Goal: Book appointment/travel/reservation

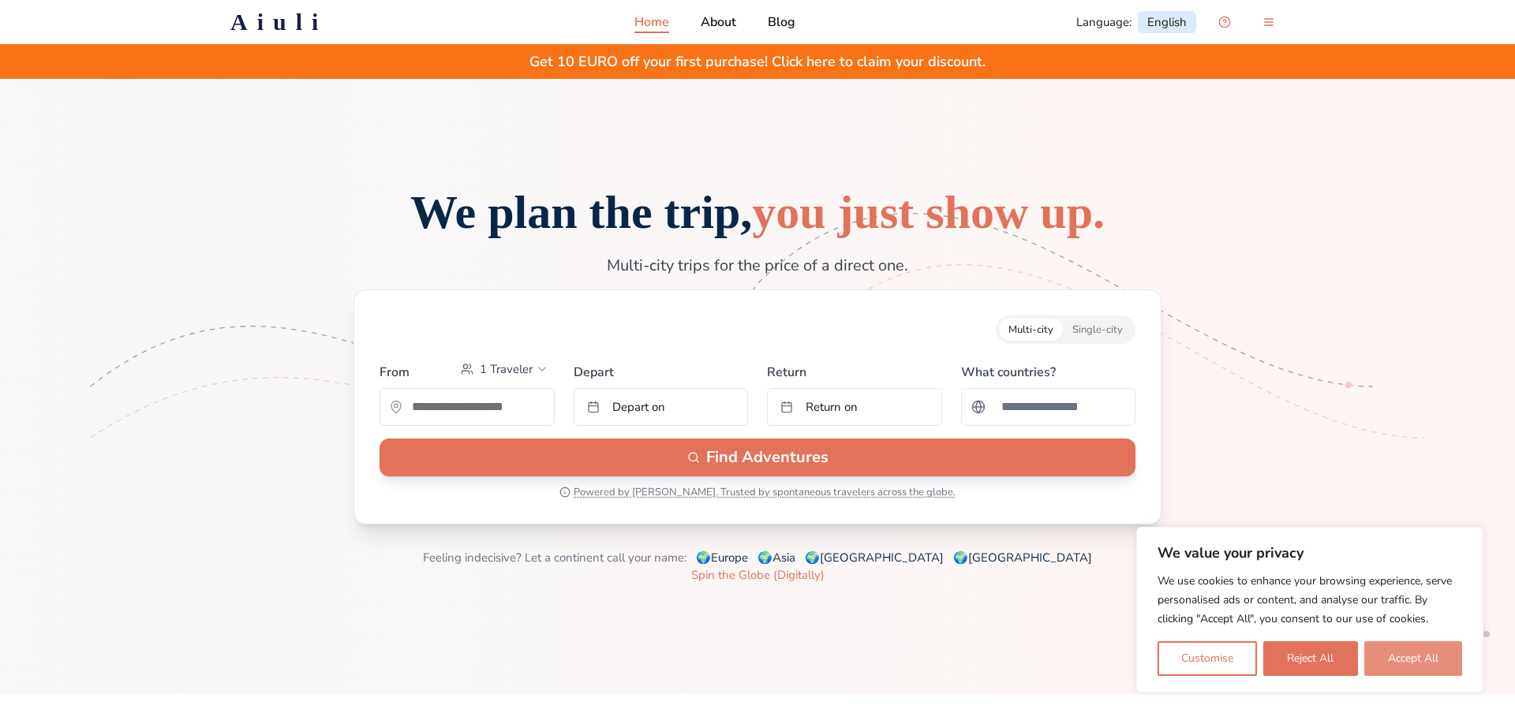
click at [1410, 663] on button "Accept All" at bounding box center [1413, 658] width 98 height 35
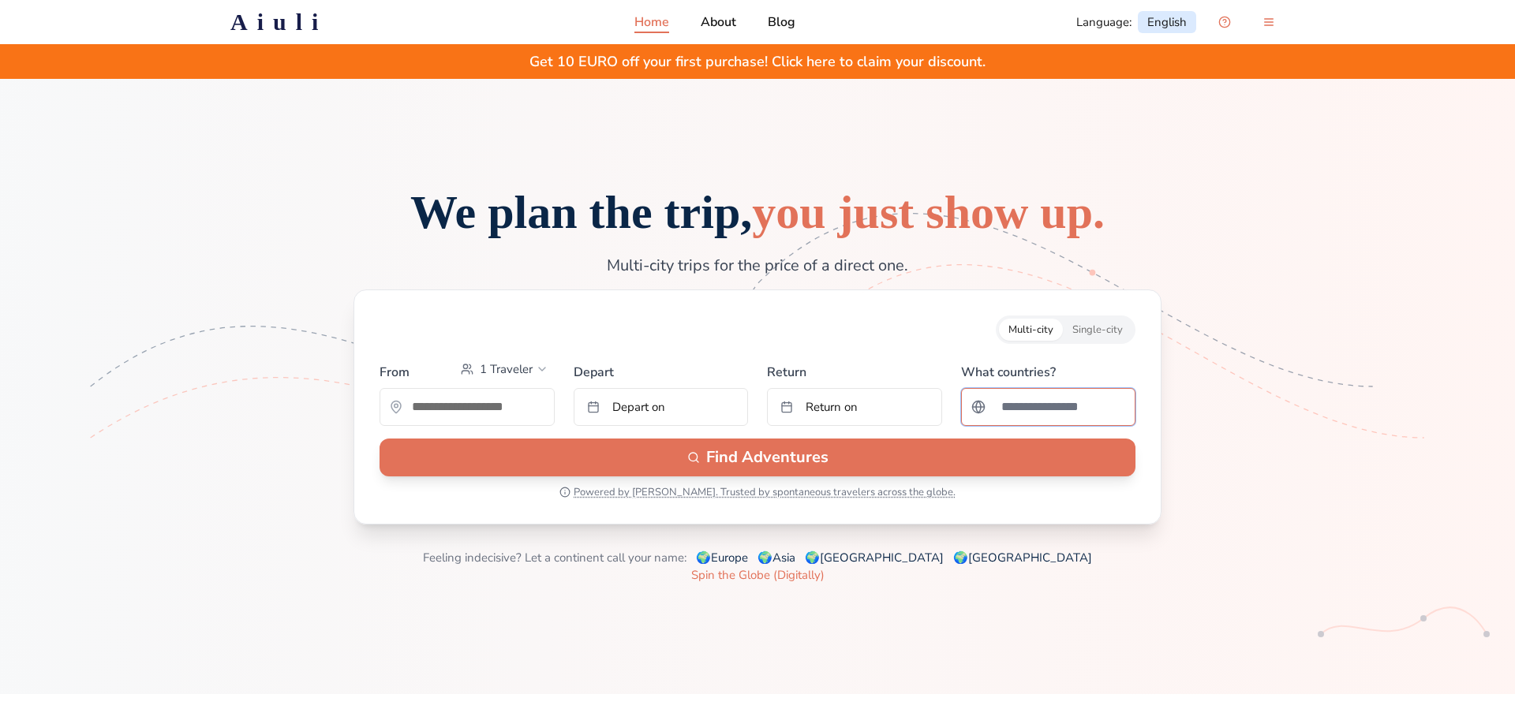
click at [1059, 423] on input "Search for a country" at bounding box center [1059, 407] width 134 height 32
click at [503, 423] on input "text" at bounding box center [467, 407] width 174 height 32
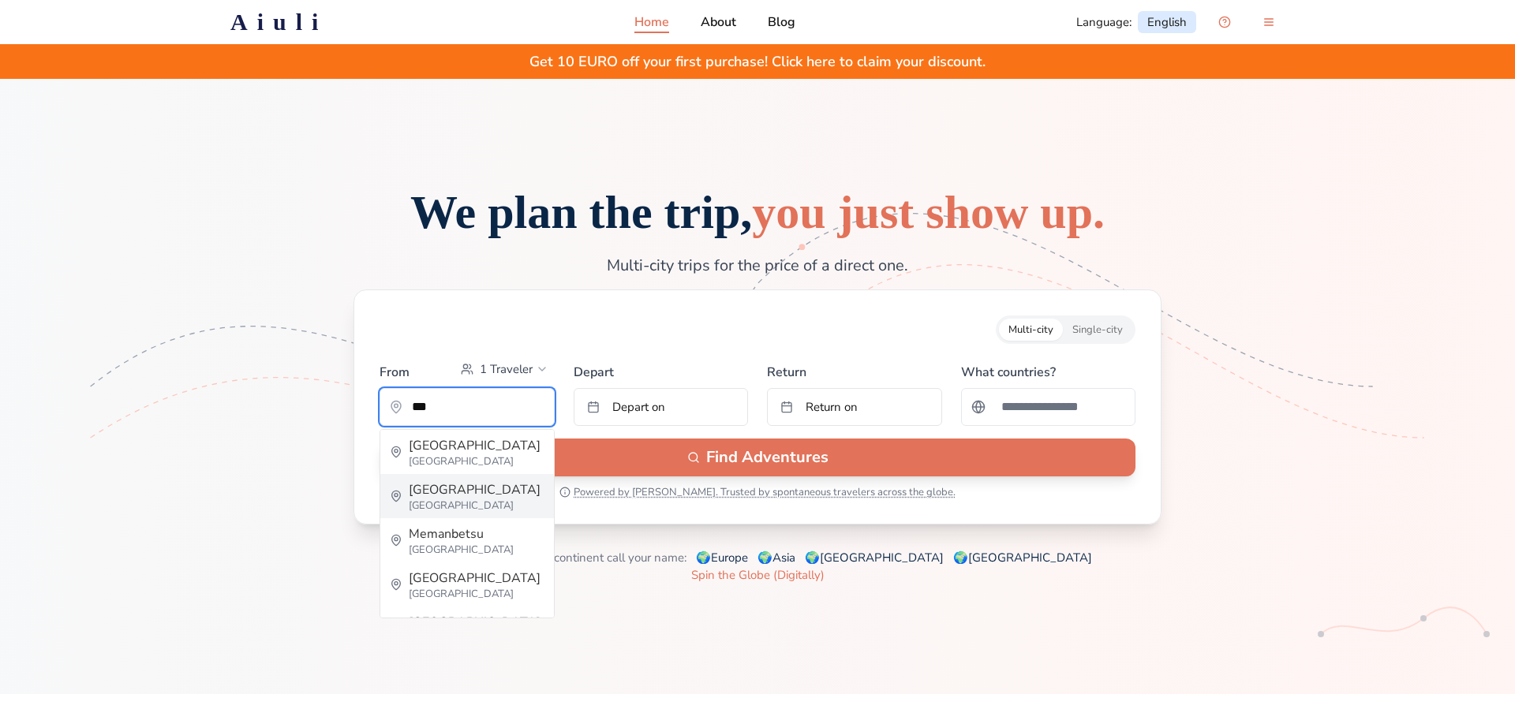
type input "*********"
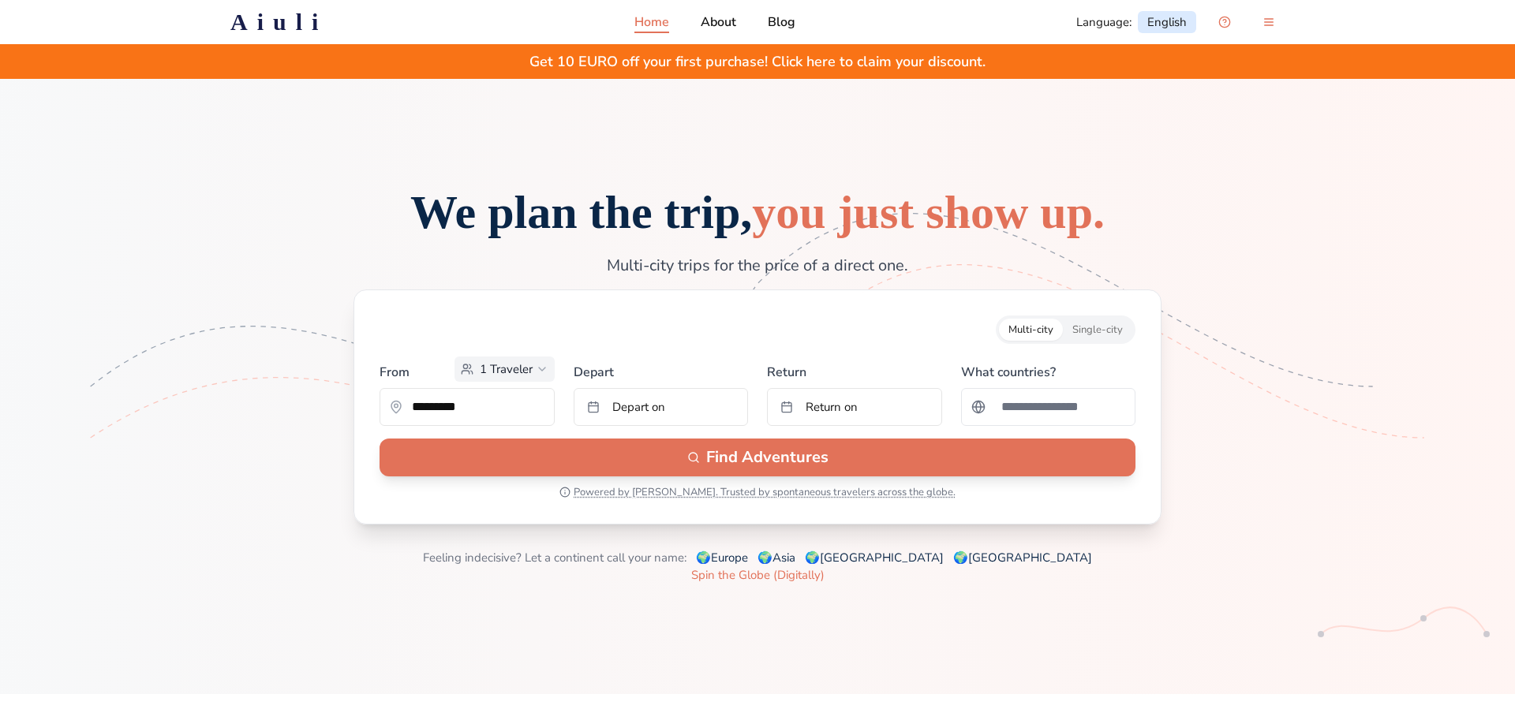
click at [521, 382] on button "1 Traveler" at bounding box center [504, 369] width 100 height 25
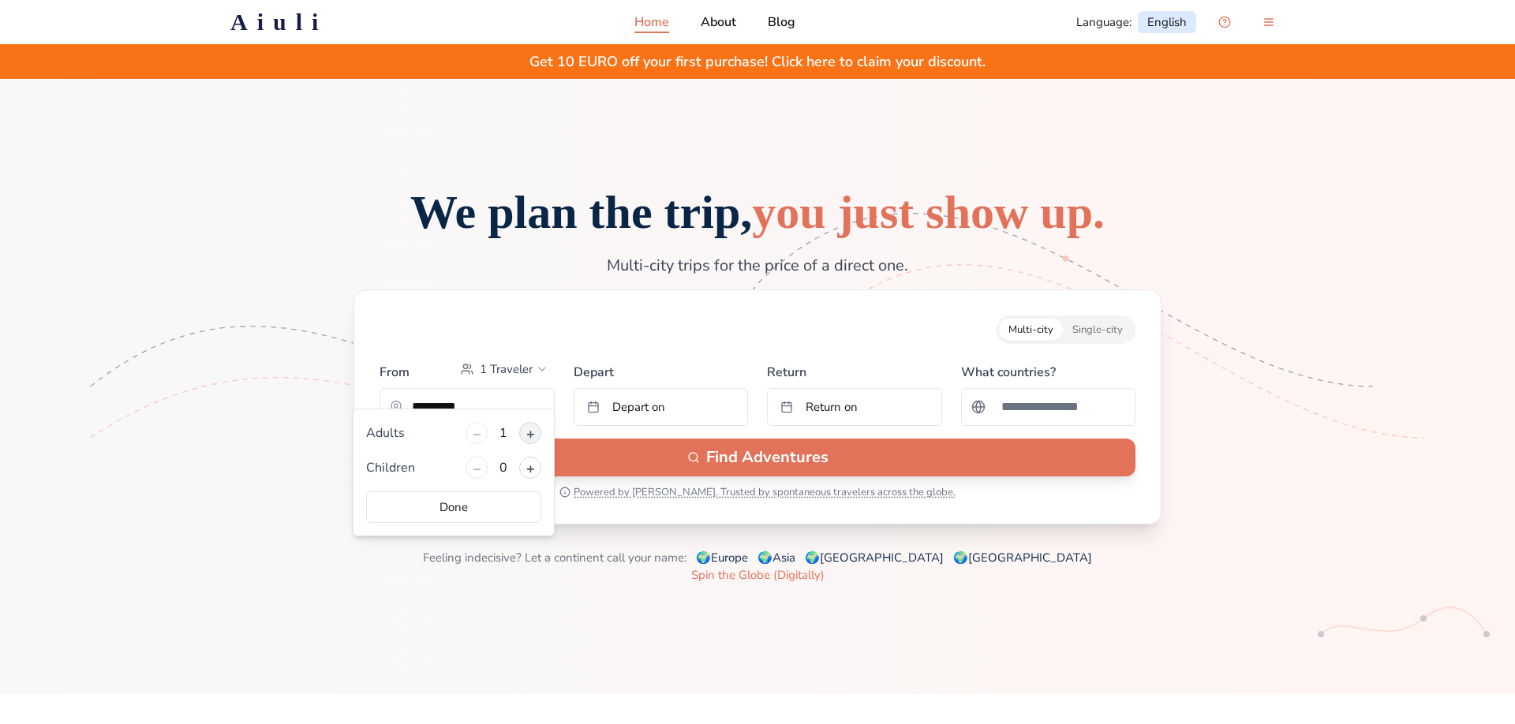
click at [539, 436] on button "+" at bounding box center [530, 433] width 22 height 22
click at [665, 382] on label "Depart" at bounding box center [661, 369] width 175 height 25
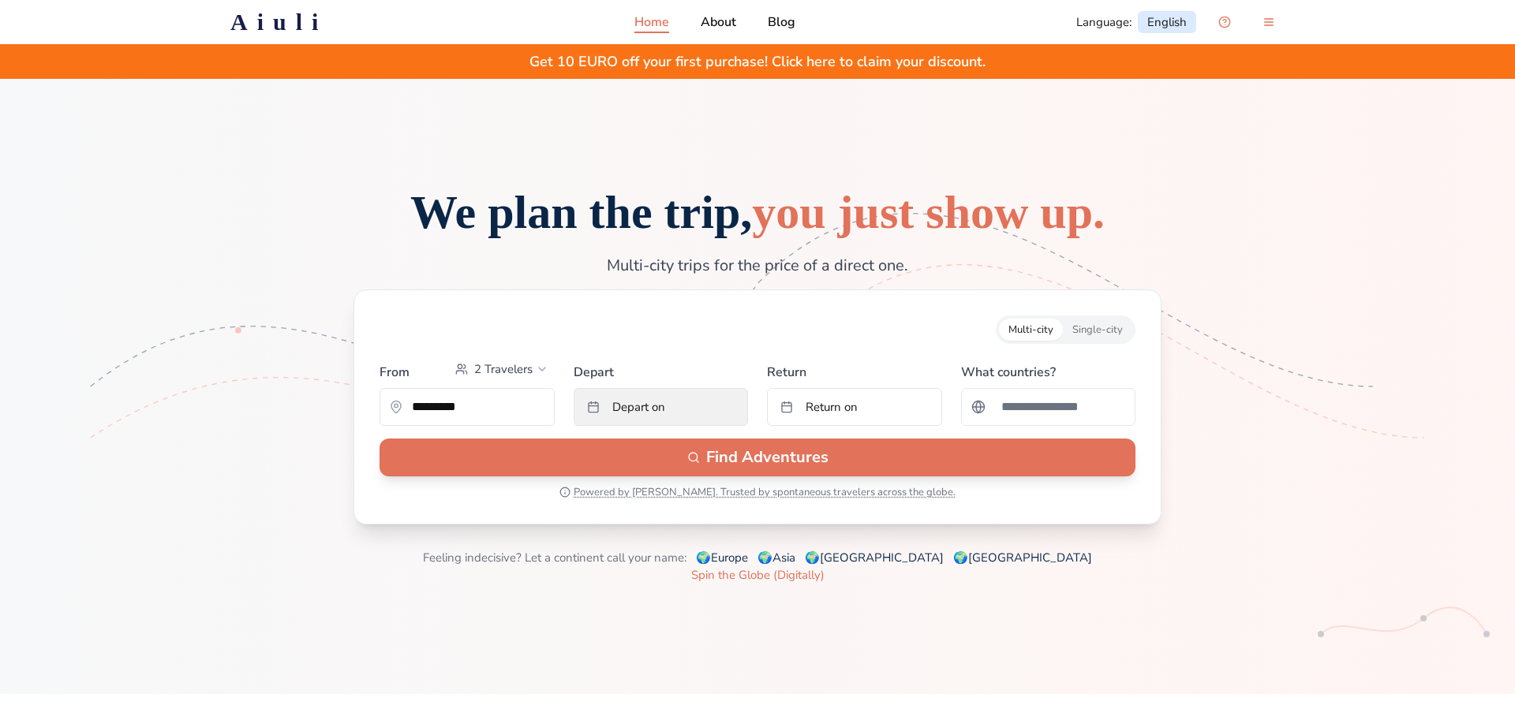
click at [661, 415] on span "Depart on" at bounding box center [638, 407] width 53 height 16
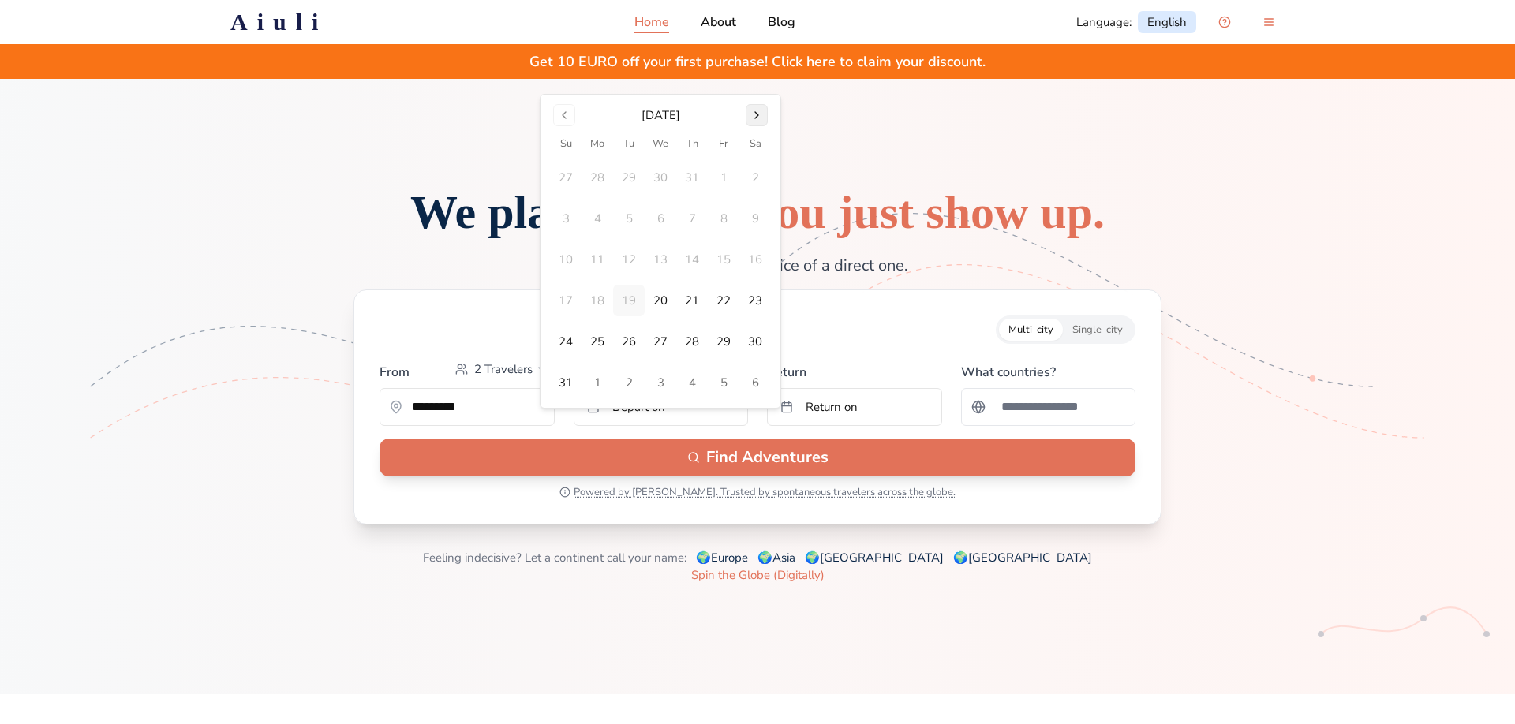
click at [761, 112] on button "Go to next month" at bounding box center [757, 115] width 22 height 22
click at [596, 218] on button "1" at bounding box center [598, 219] width 32 height 32
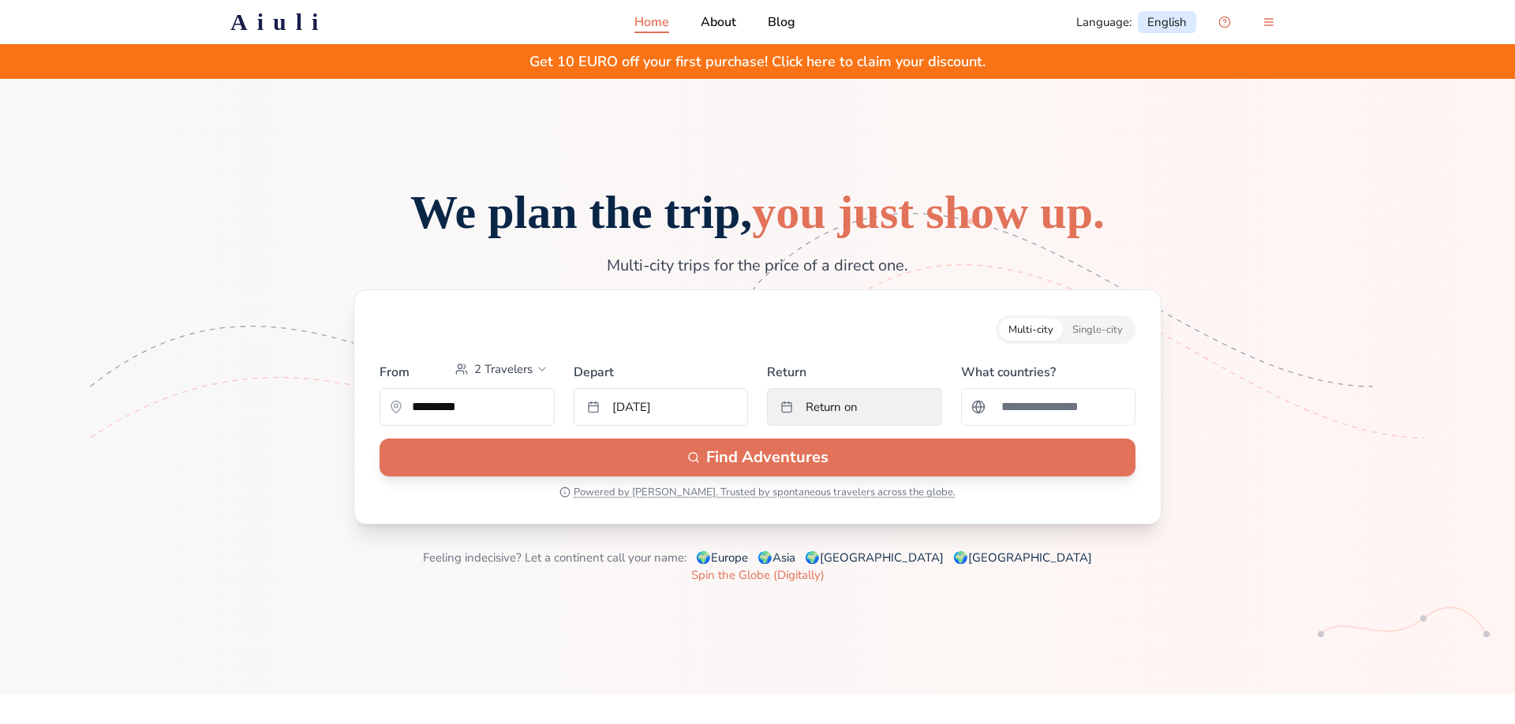
click at [907, 426] on button "Return on" at bounding box center [854, 407] width 175 height 38
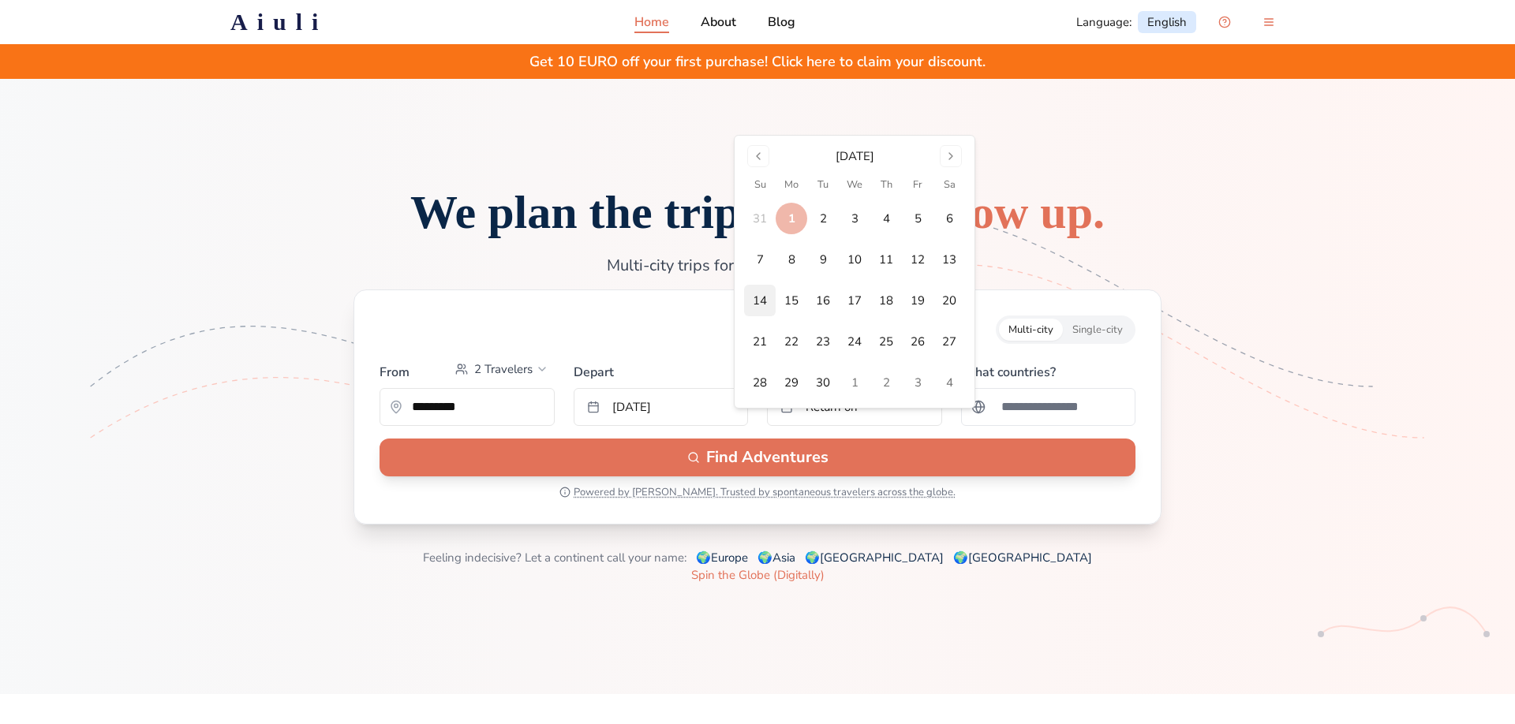
click at [765, 302] on button "14" at bounding box center [760, 301] width 32 height 32
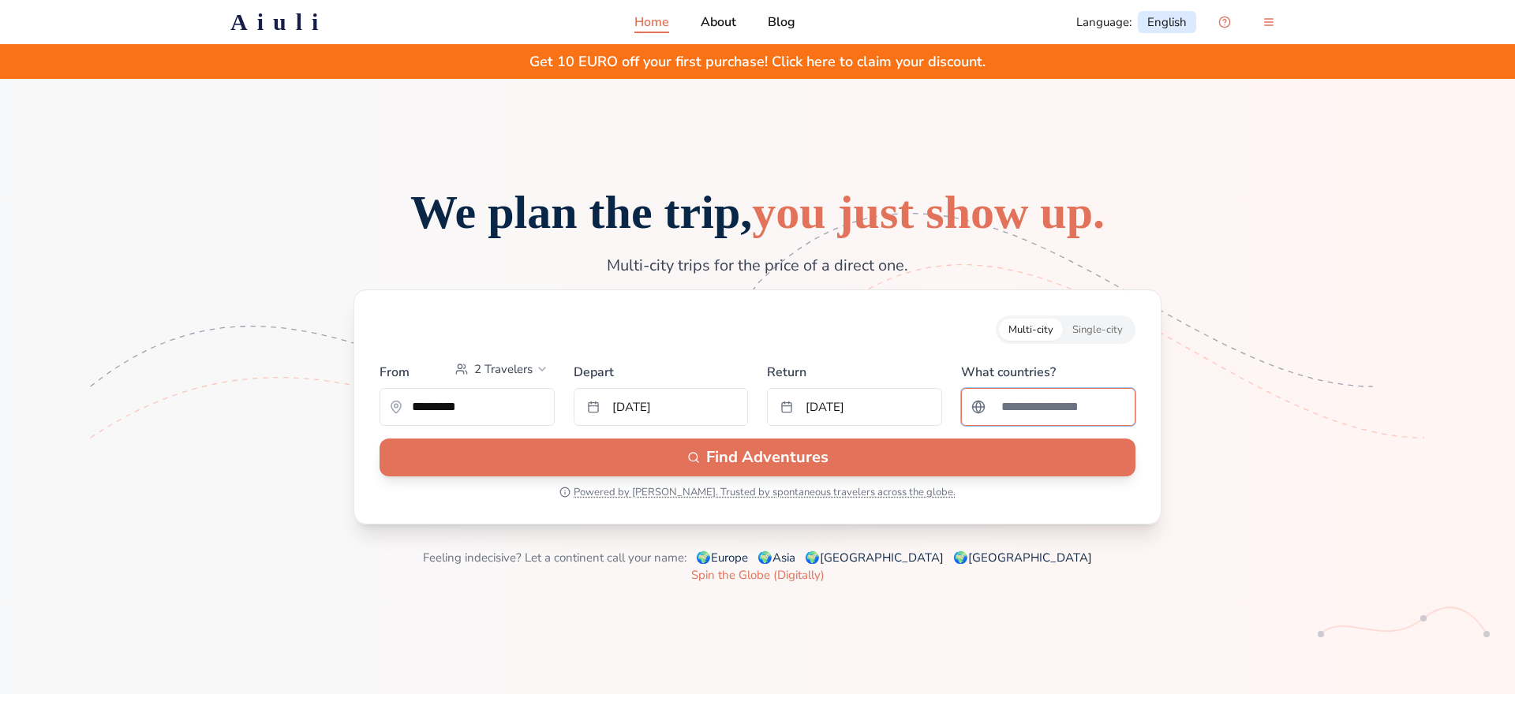
click at [1051, 423] on input "Search for a country" at bounding box center [1059, 407] width 134 height 32
click at [1033, 423] on input "Search for a country" at bounding box center [1059, 407] width 134 height 32
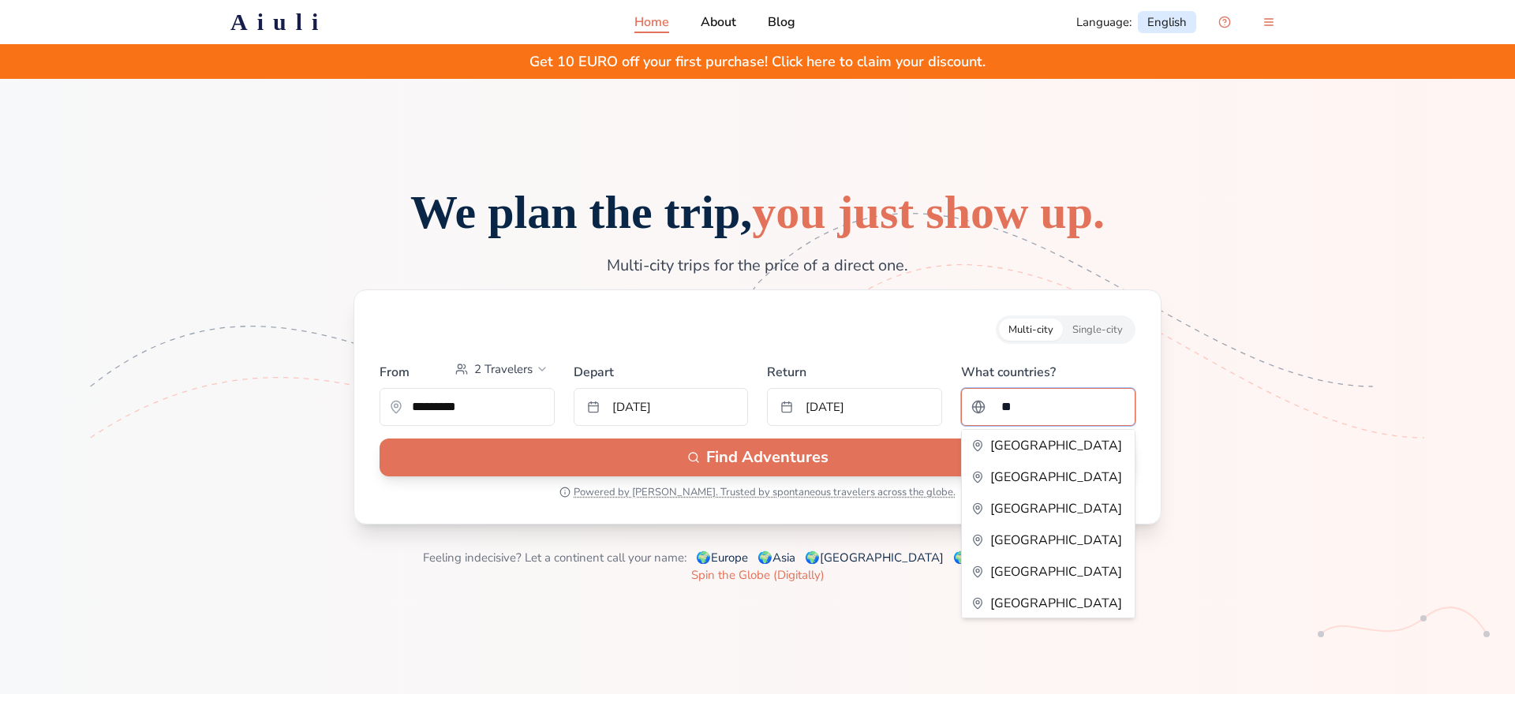
type input "***"
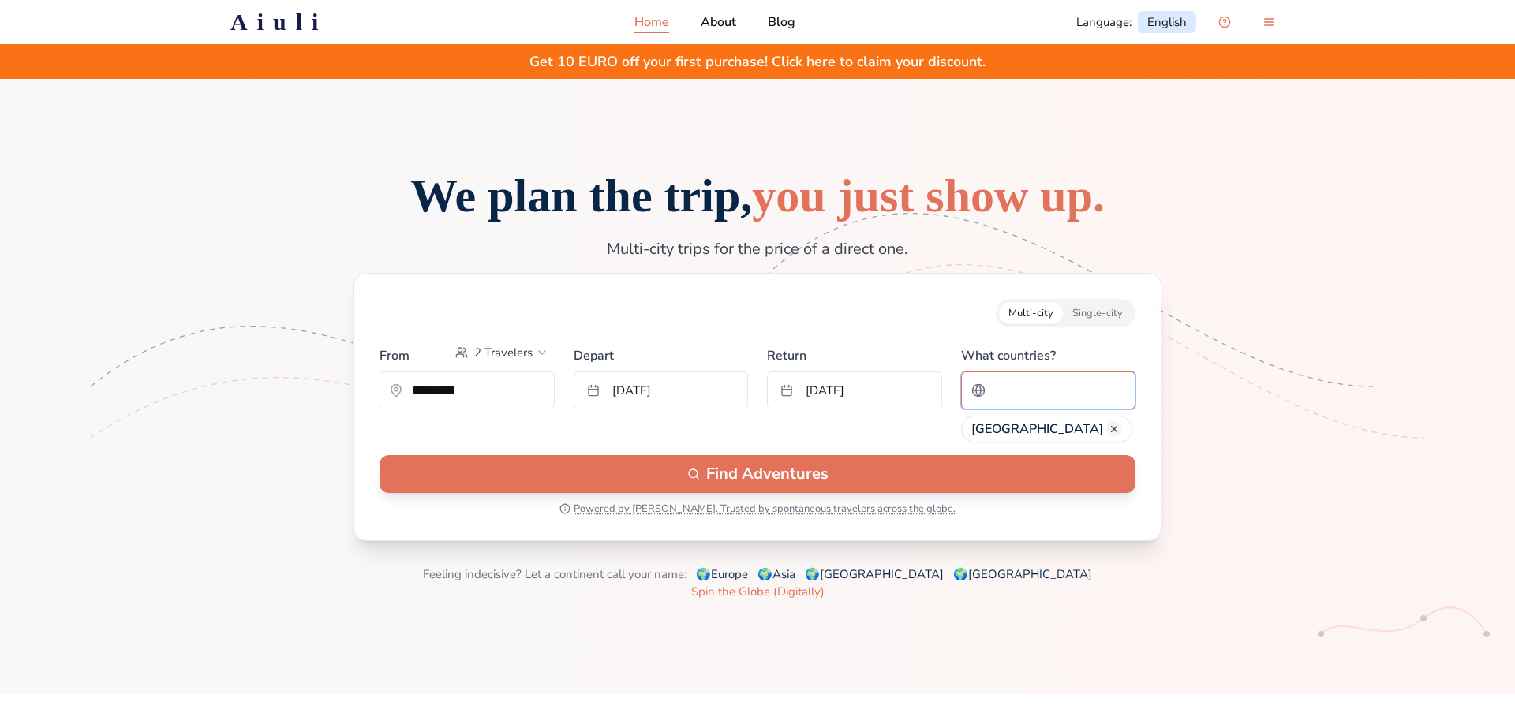
click at [1023, 406] on input "Search for a country" at bounding box center [1059, 391] width 134 height 32
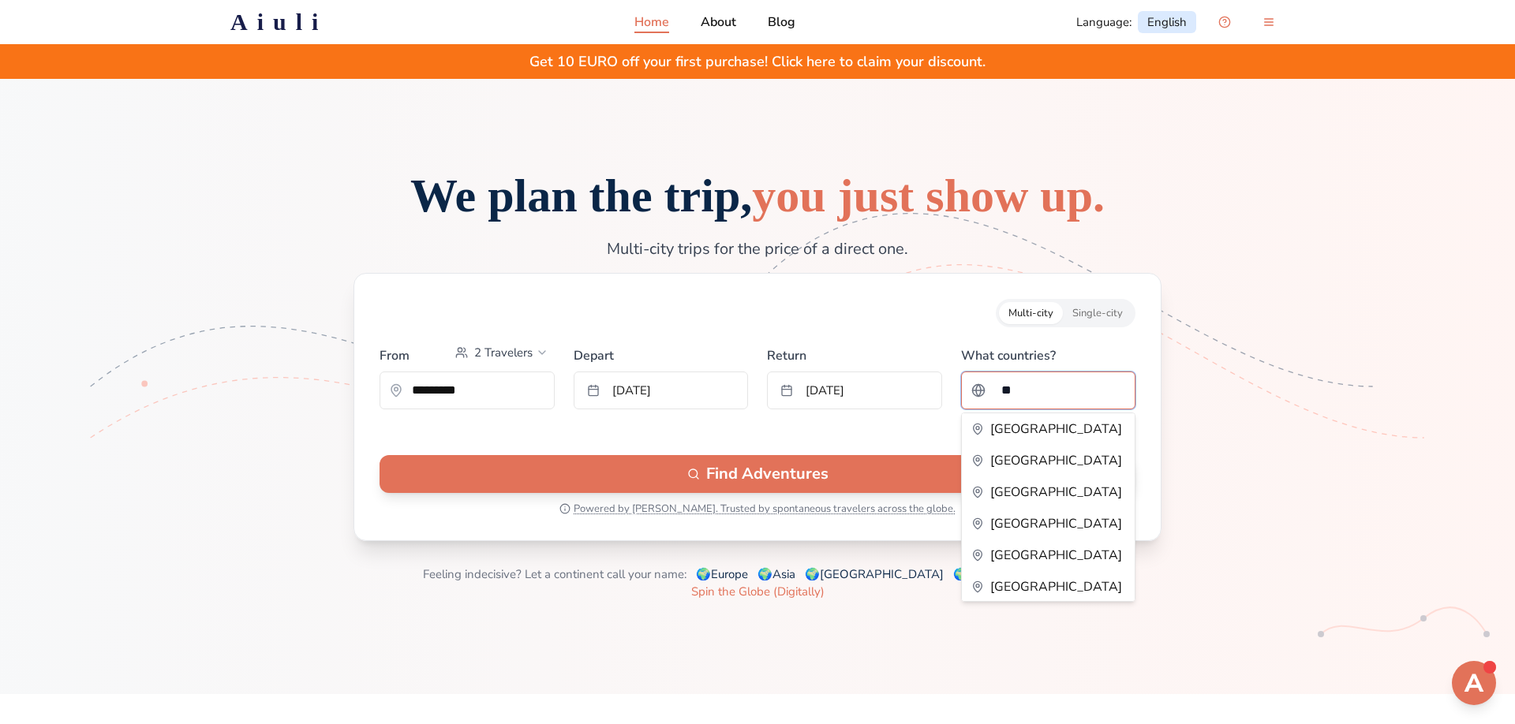
type input "***"
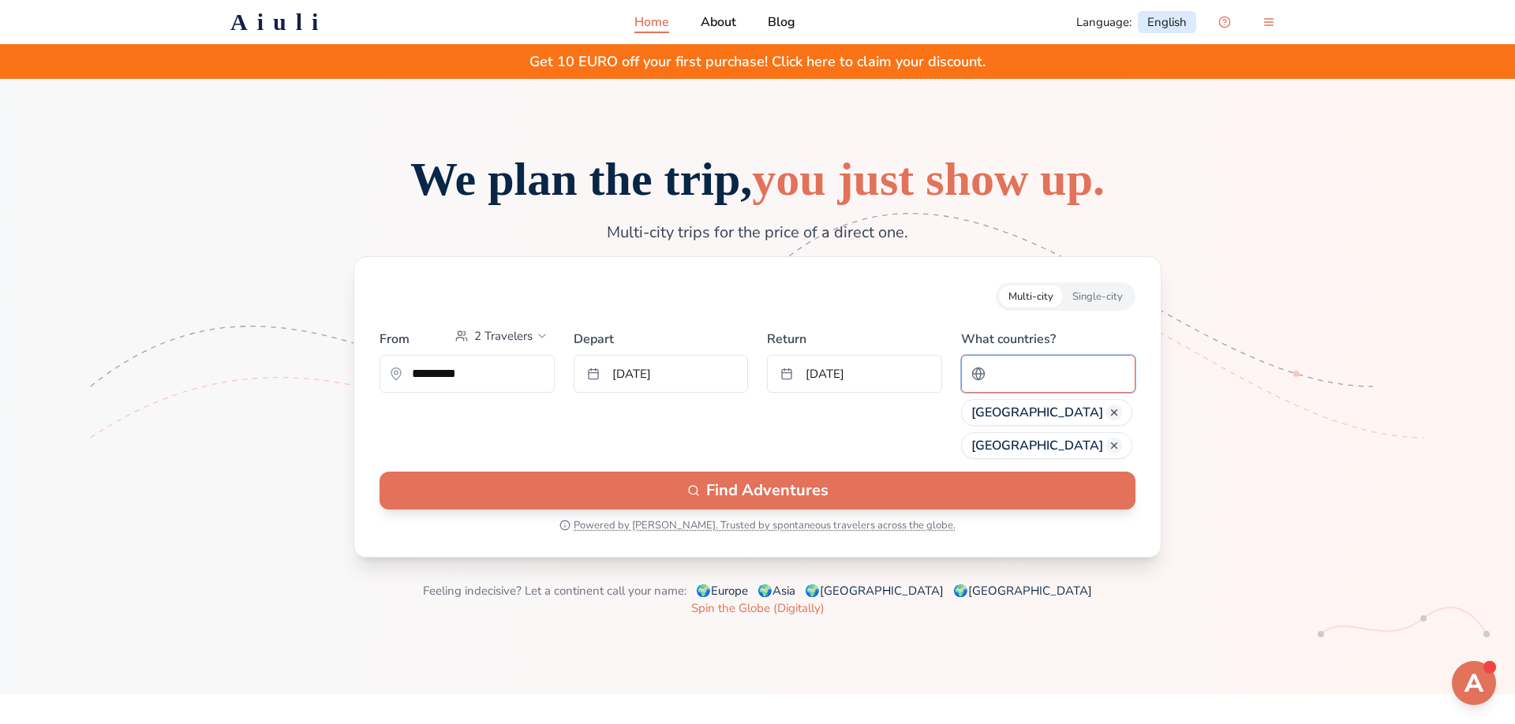
click at [1020, 390] on input "Search for a country" at bounding box center [1059, 374] width 134 height 32
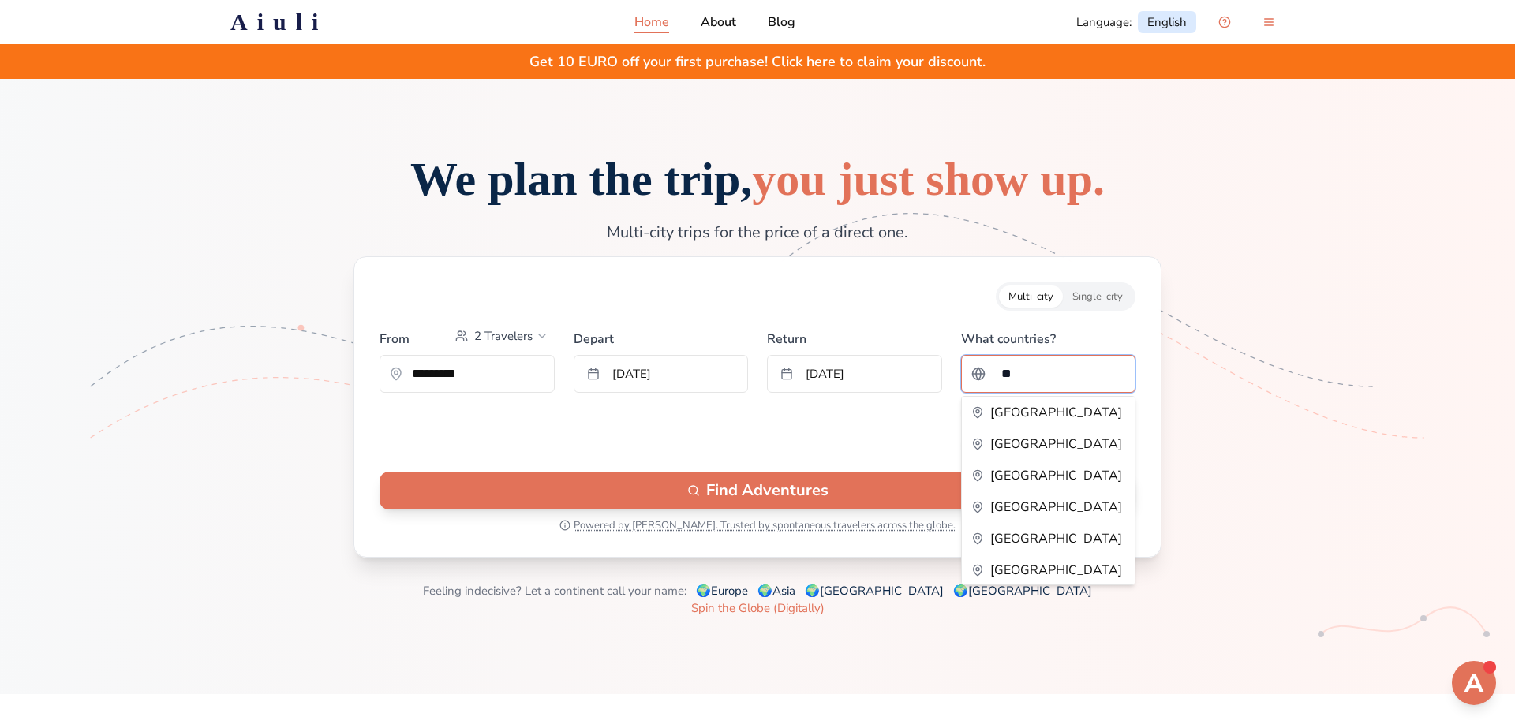
type input "***"
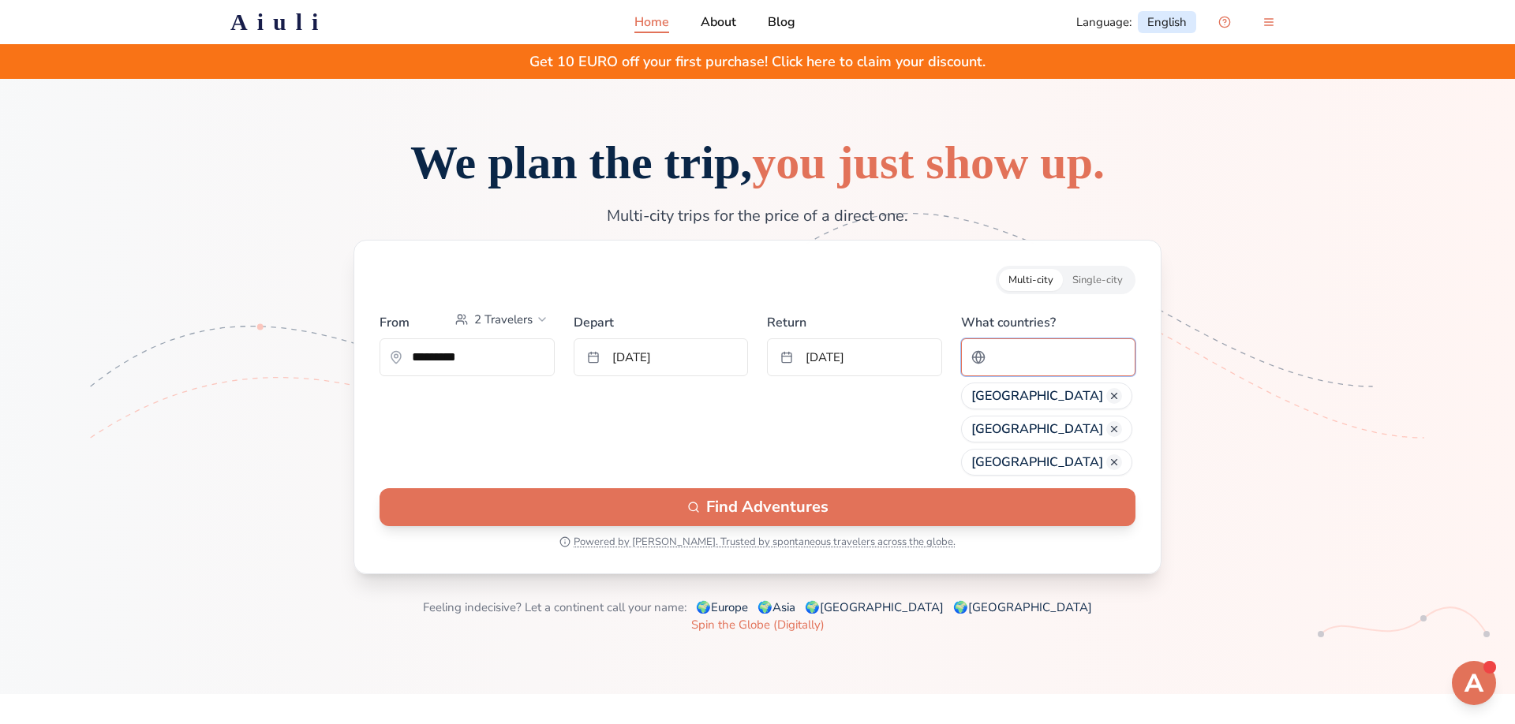
click at [1044, 373] on input "Search for a country" at bounding box center [1059, 358] width 134 height 32
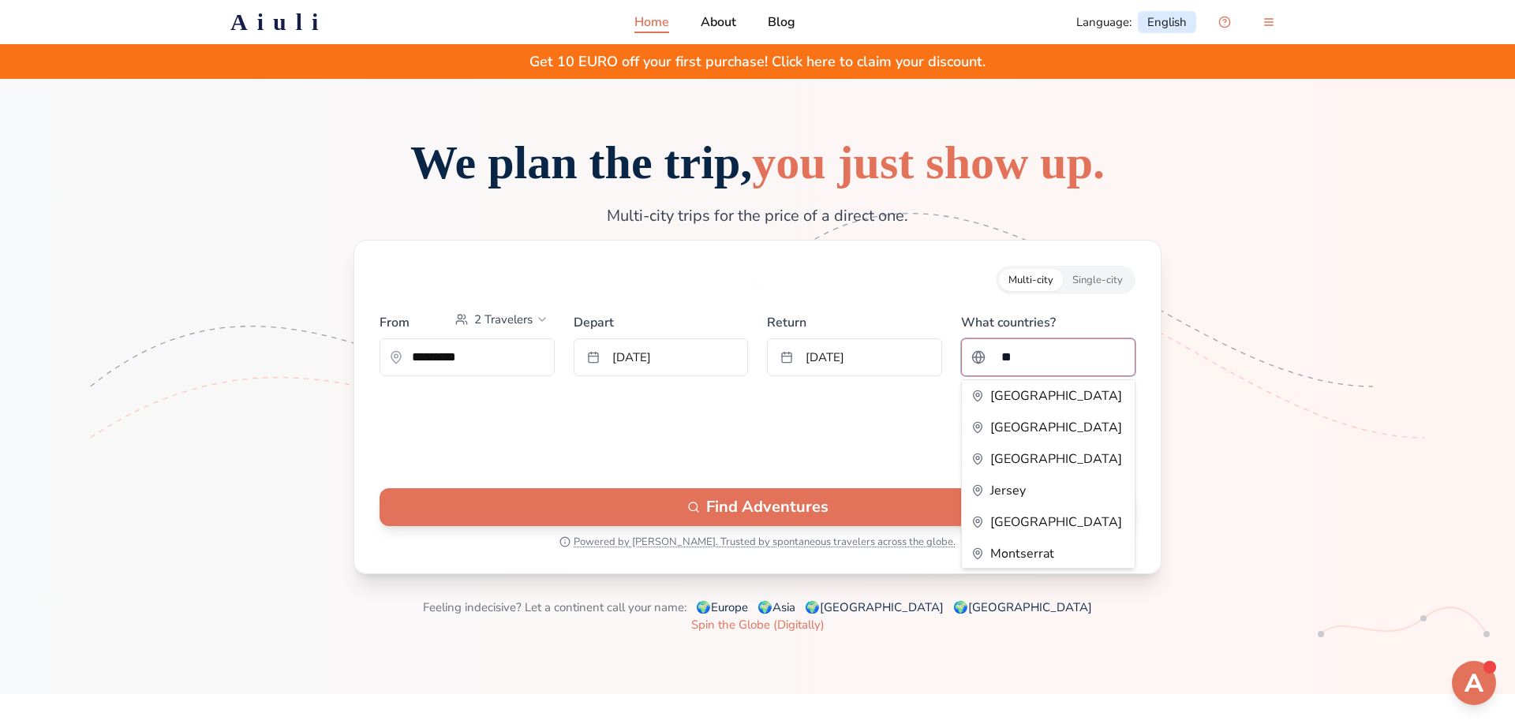
type input "***"
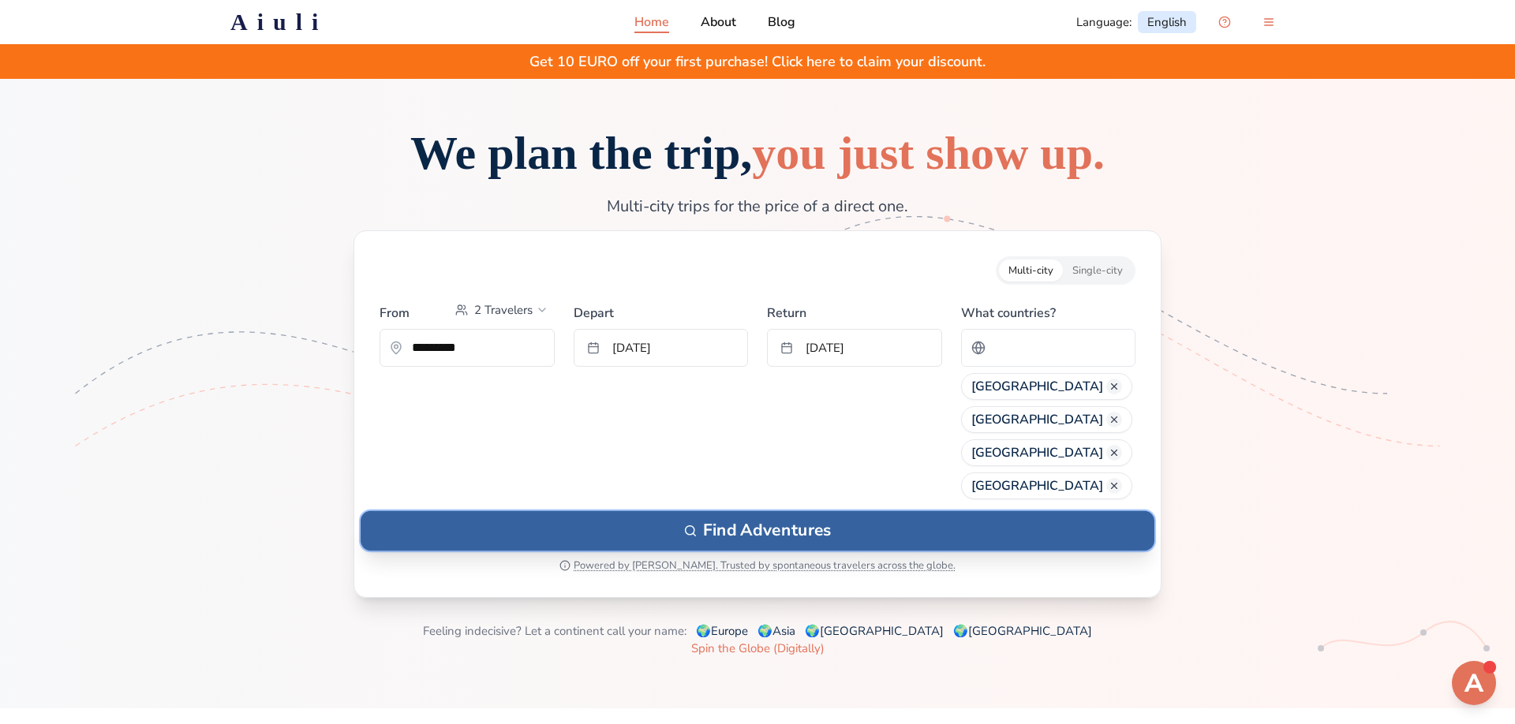
click at [903, 551] on button "Find Adventures" at bounding box center [758, 530] width 794 height 39
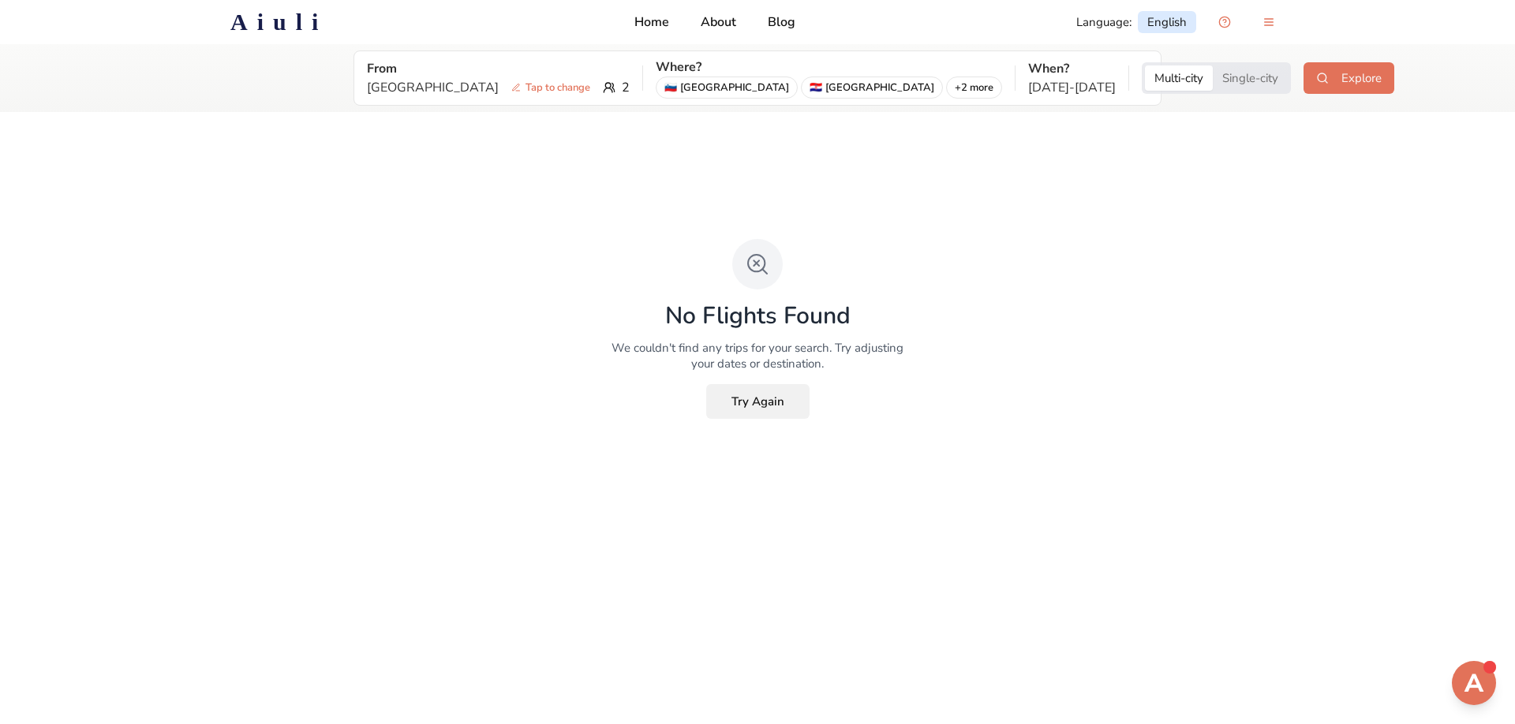
click at [755, 403] on button "Try Again" at bounding box center [757, 401] width 103 height 35
click at [1028, 89] on p "[DATE] - [DATE]" at bounding box center [1072, 87] width 88 height 19
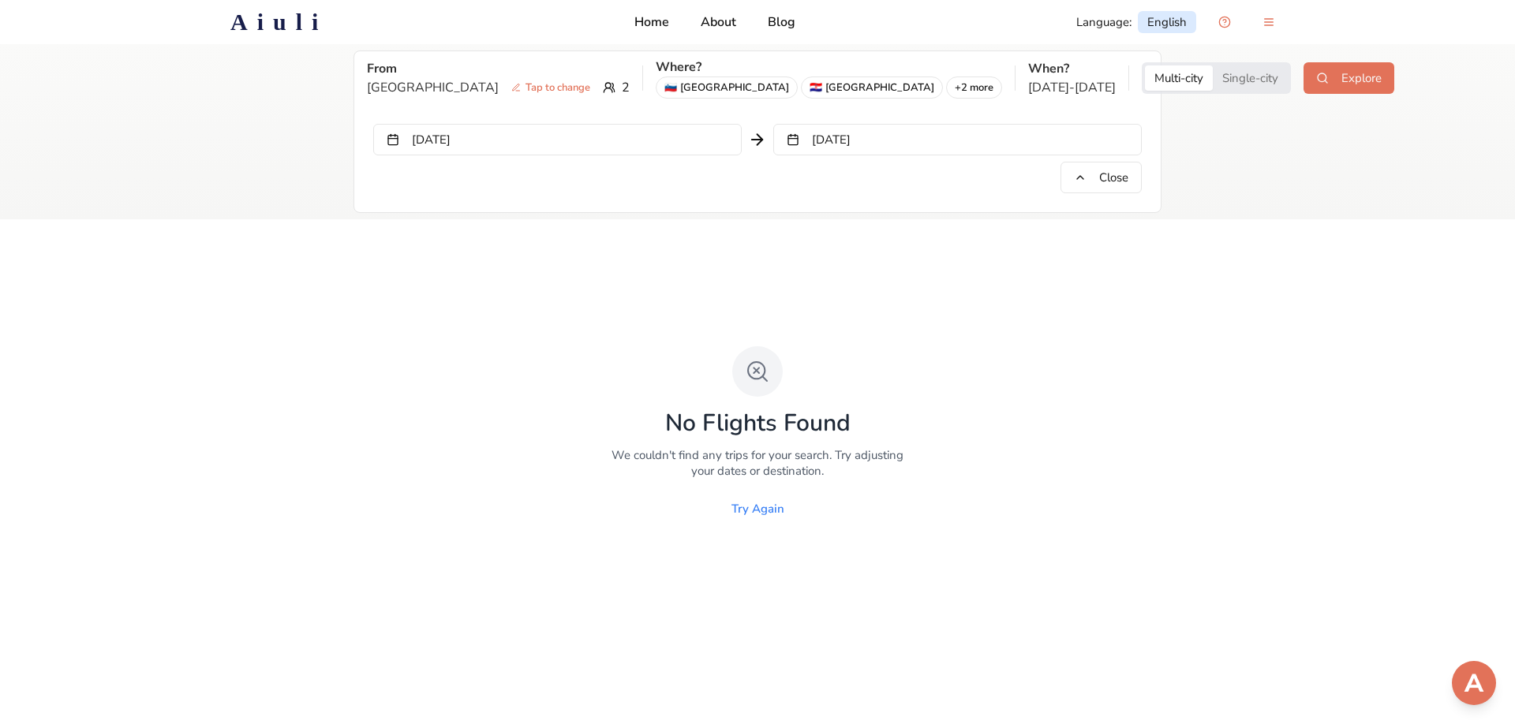
click at [460, 147] on button "[DATE]" at bounding box center [557, 140] width 368 height 32
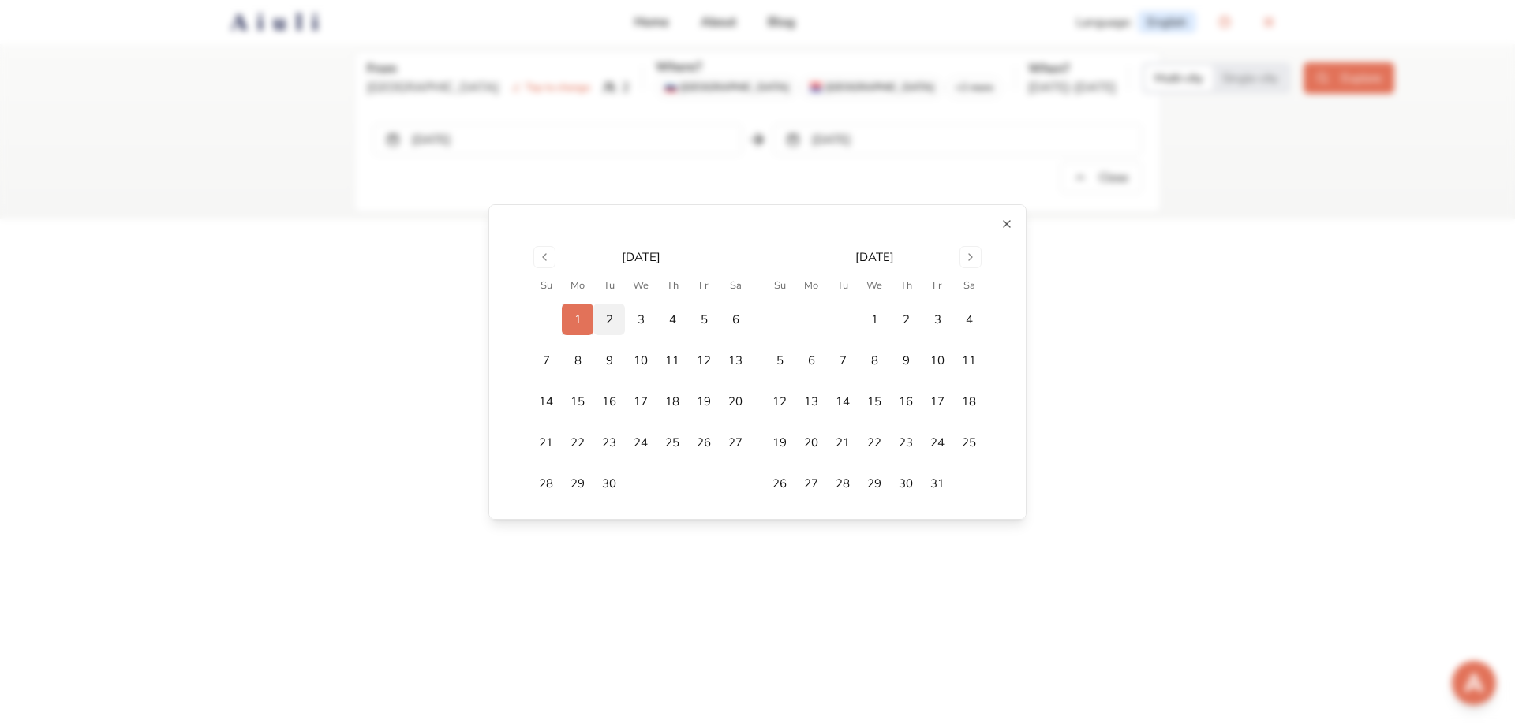
click at [616, 316] on button "2" at bounding box center [609, 320] width 32 height 32
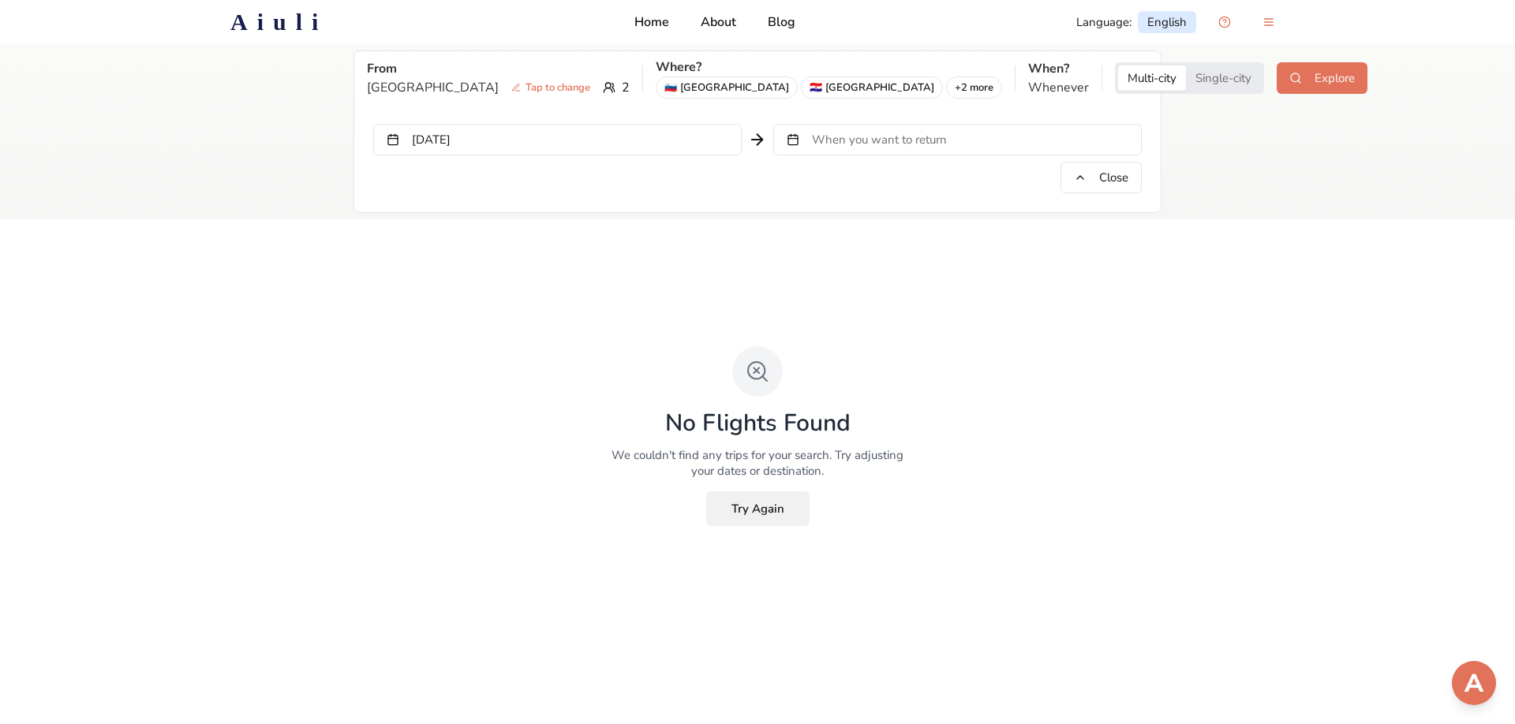
click at [765, 508] on button "Try Again" at bounding box center [757, 509] width 103 height 35
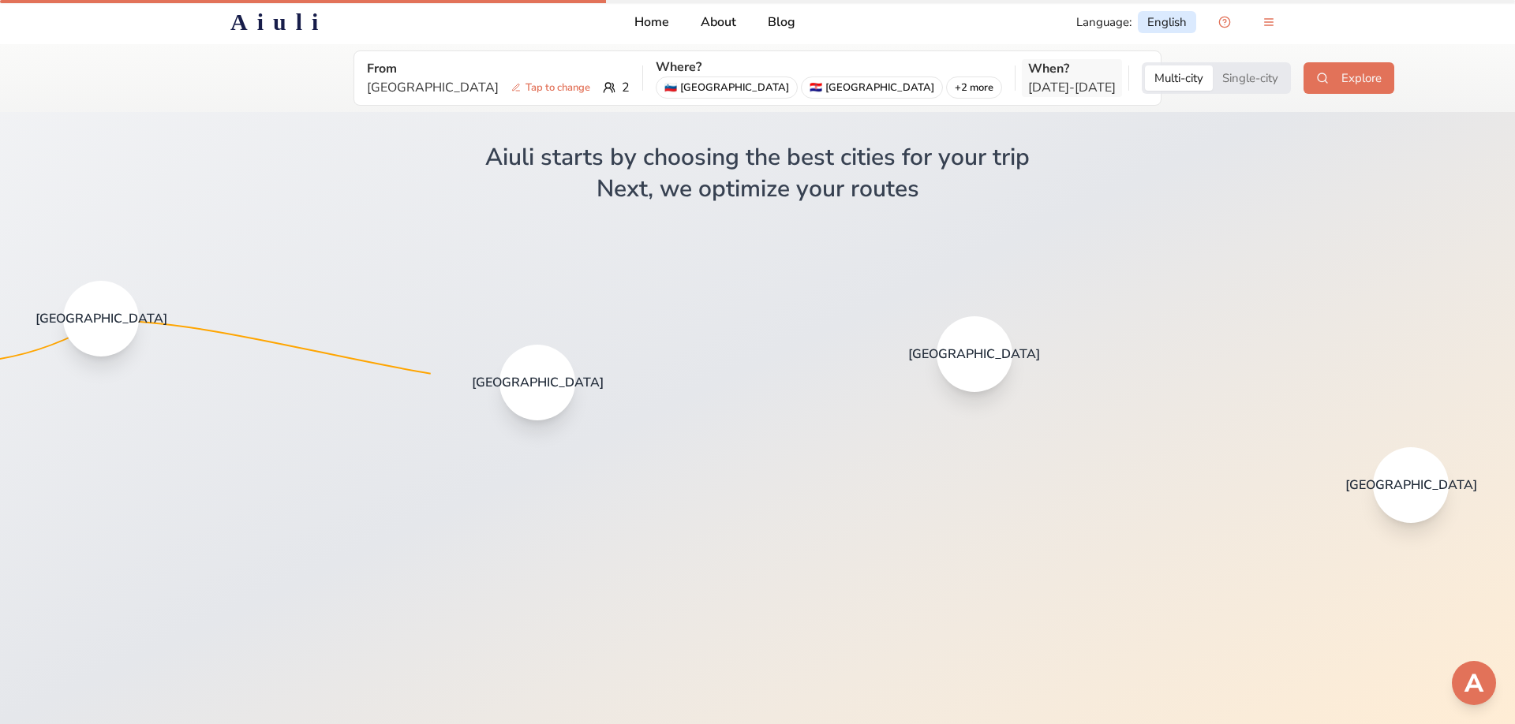
click at [1028, 83] on p "[DATE] - [DATE]" at bounding box center [1072, 87] width 88 height 19
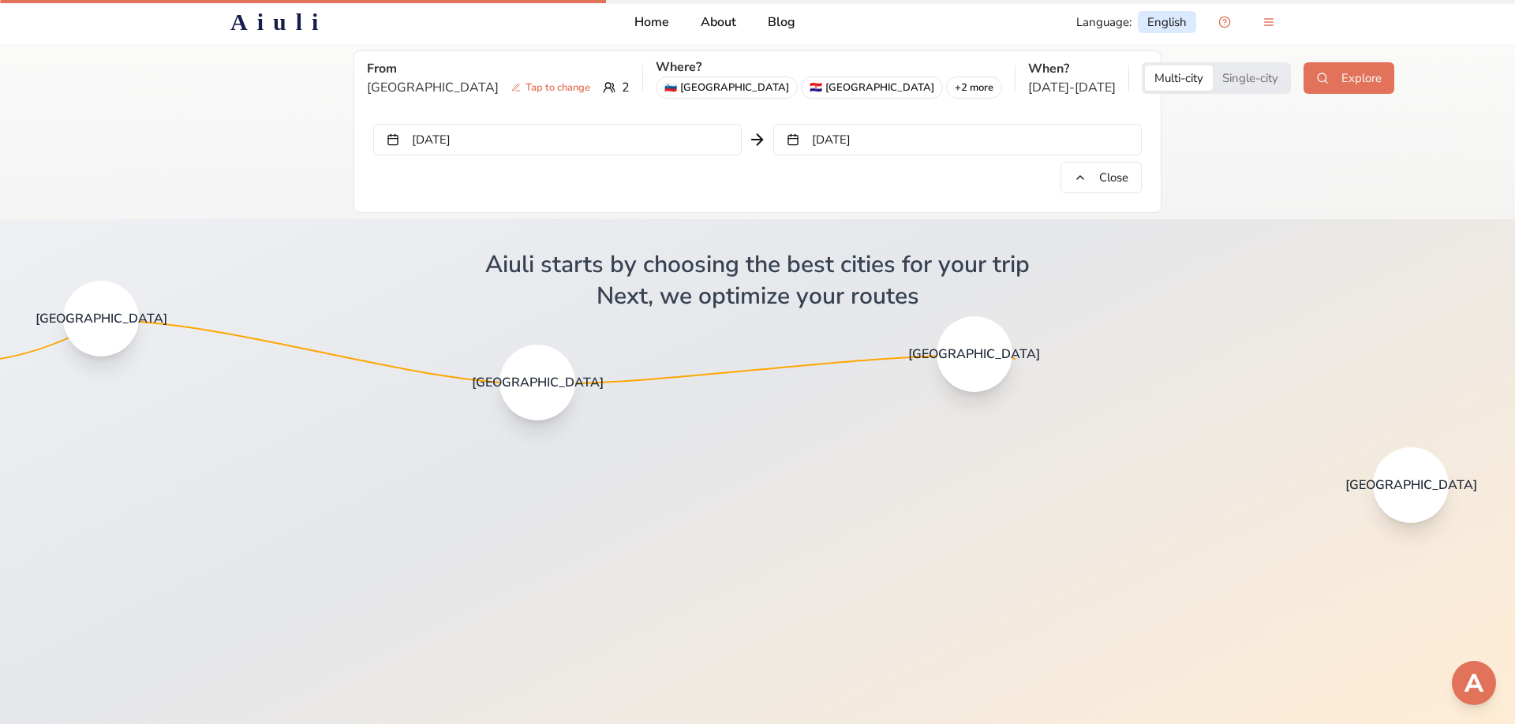
click at [589, 137] on button "[DATE]" at bounding box center [557, 140] width 368 height 32
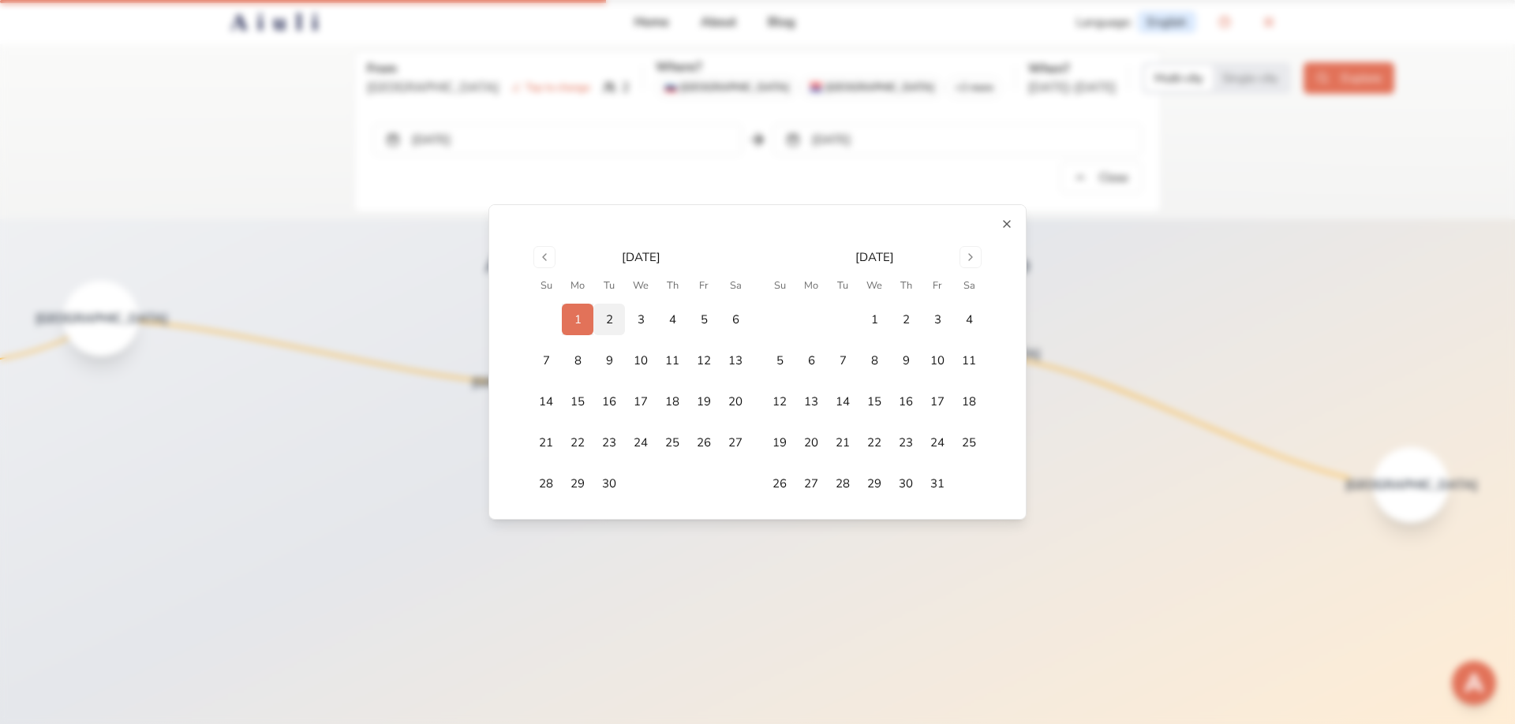
click at [598, 320] on button "2" at bounding box center [609, 320] width 32 height 32
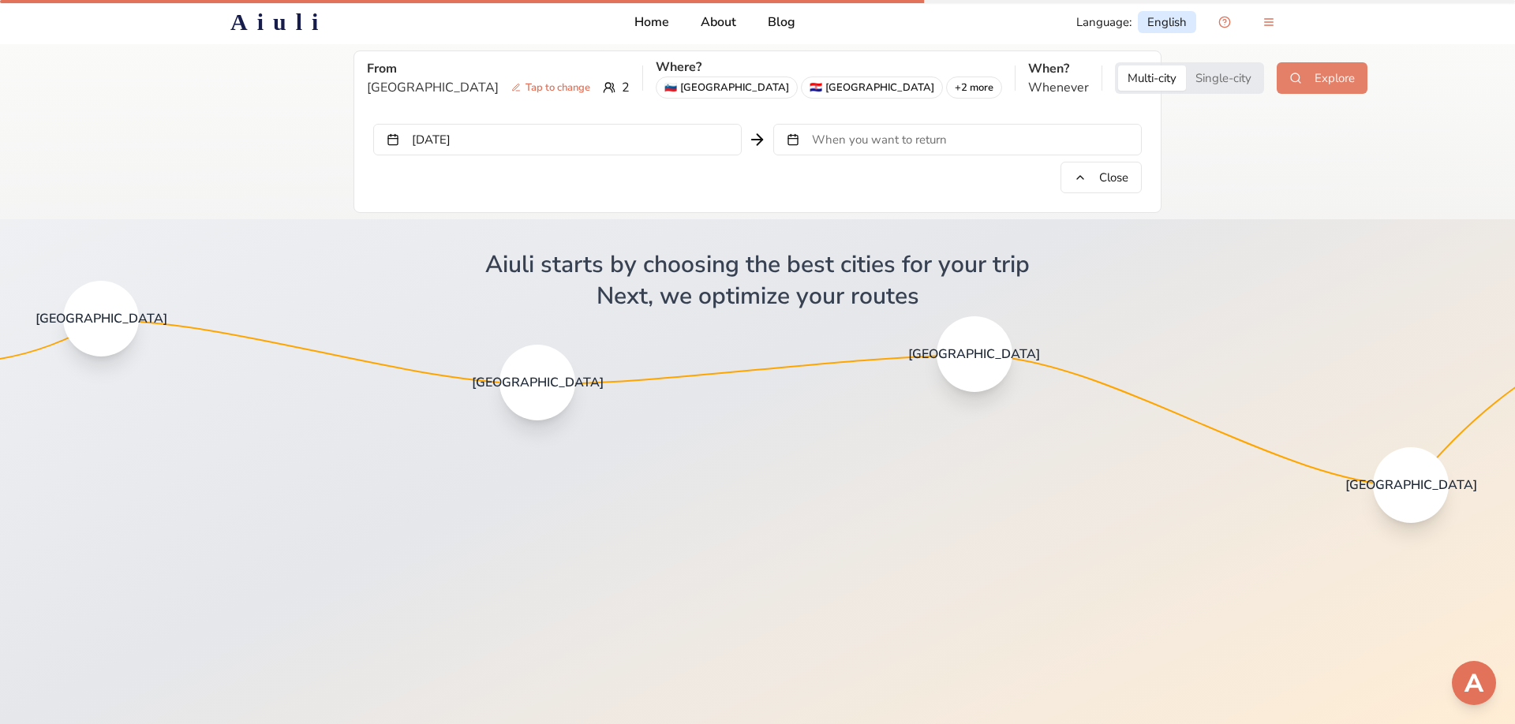
click at [1277, 81] on button "Explore" at bounding box center [1322, 78] width 91 height 32
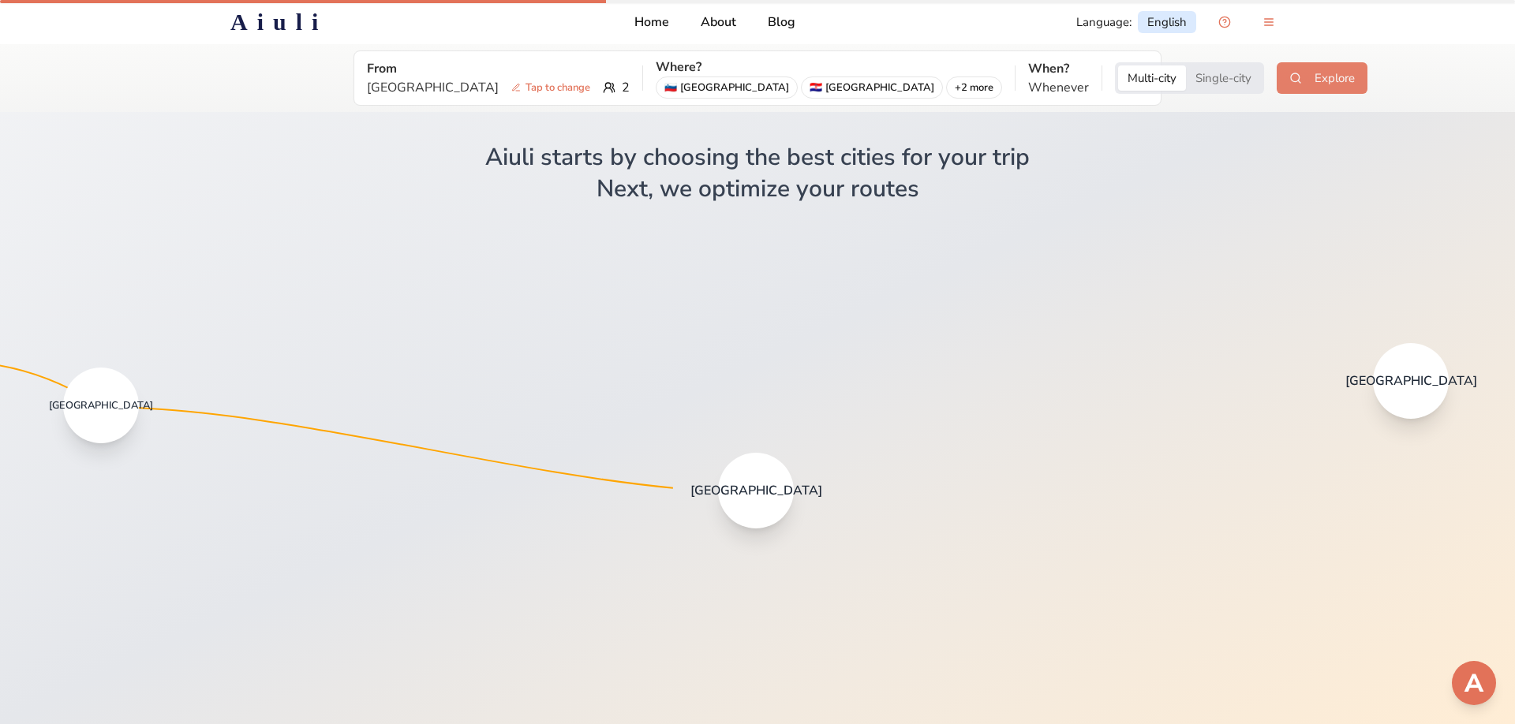
click at [1277, 73] on button "Explore" at bounding box center [1322, 78] width 91 height 32
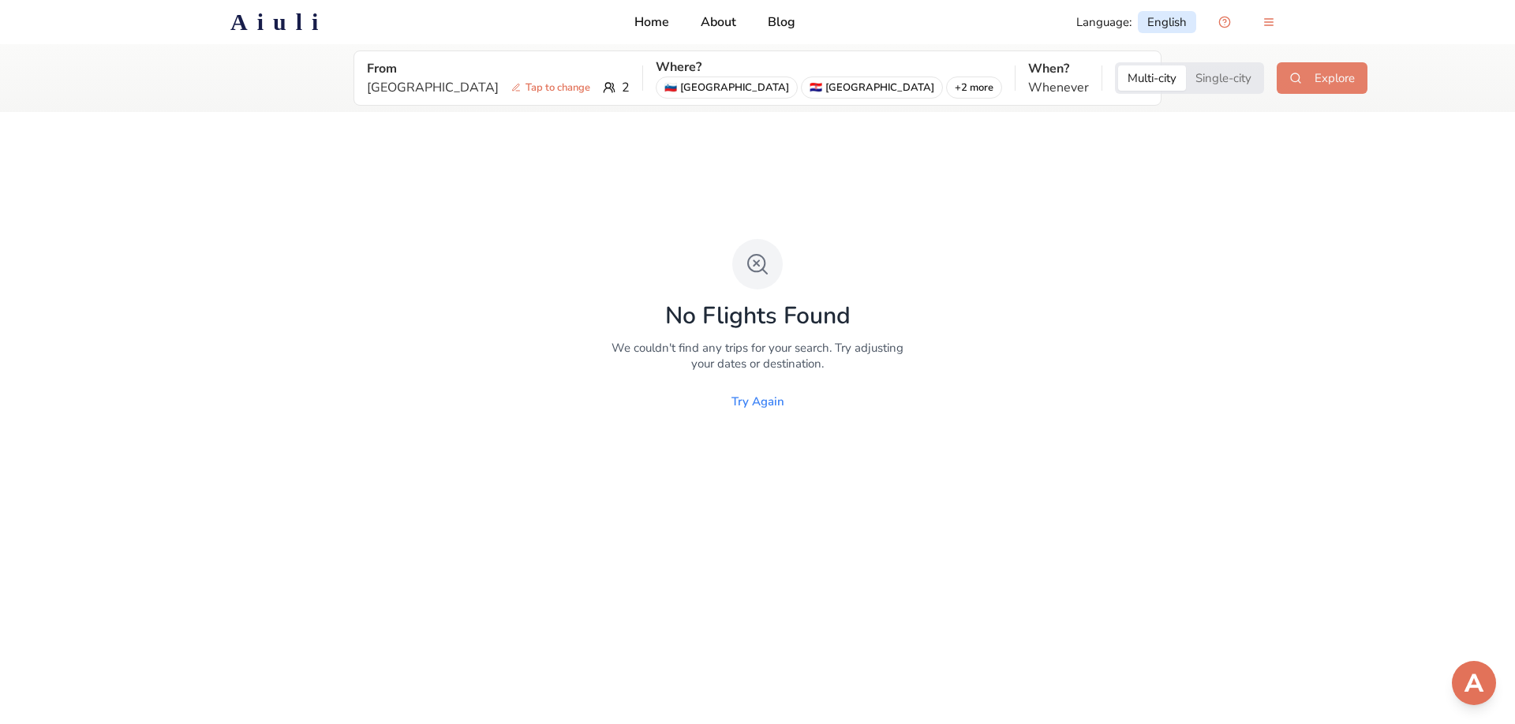
click at [1277, 88] on button "Explore" at bounding box center [1322, 78] width 91 height 32
